Goal: Information Seeking & Learning: Learn about a topic

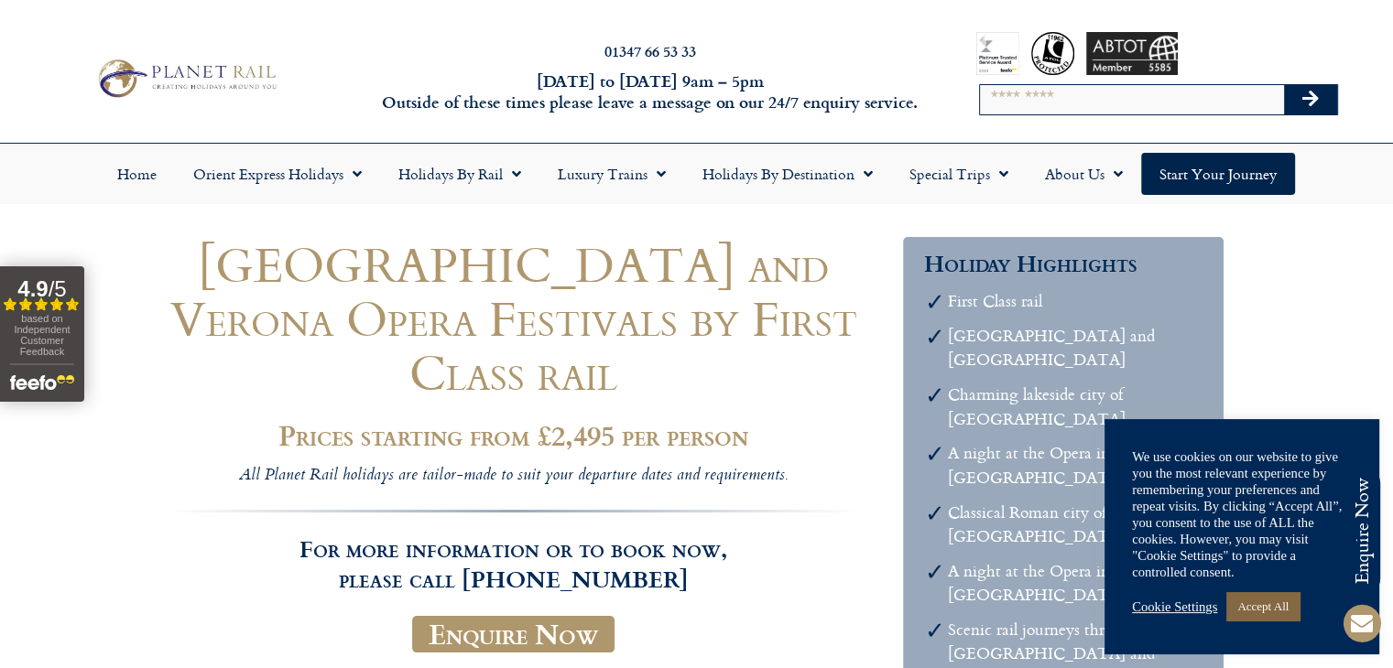
click at [1260, 603] on link "Accept All" at bounding box center [1262, 606] width 73 height 28
